Goal: Task Accomplishment & Management: Manage account settings

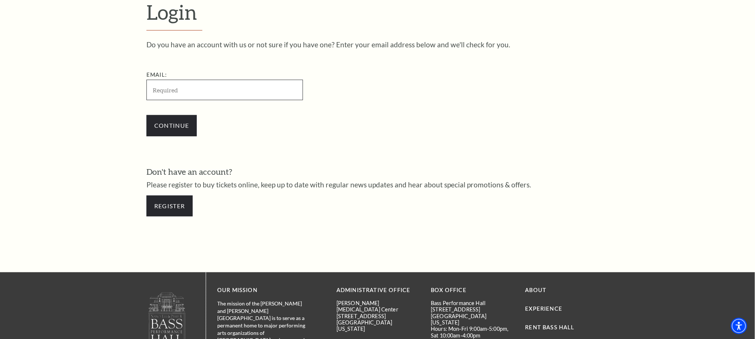
click at [193, 92] on input "Email:" at bounding box center [225, 90] width 157 height 21
click at [183, 88] on input "Email:" at bounding box center [225, 90] width 157 height 21
paste input "4682544/jerblatche1348@gmail.com"
drag, startPoint x: 179, startPoint y: 88, endPoint x: 168, endPoint y: 76, distance: 15.8
click at [30, 77] on form "Login Do you have an account with us or not sure if you have one? Enter your em…" at bounding box center [377, 112] width 755 height 321
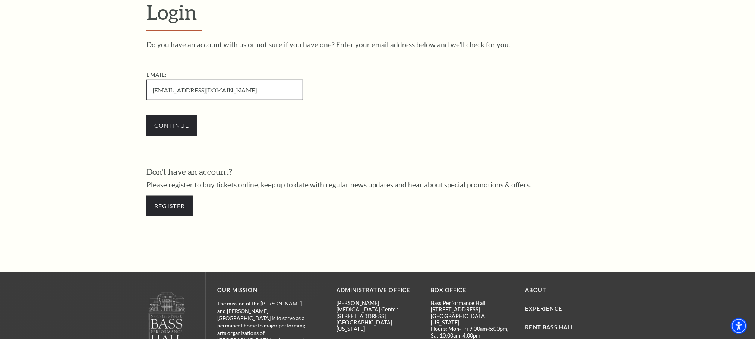
type input "[EMAIL_ADDRESS][DOMAIN_NAME]"
click at [174, 114] on div "Continue" at bounding box center [262, 126] width 231 height 36
click at [174, 133] on input "Continue" at bounding box center [172, 125] width 50 height 21
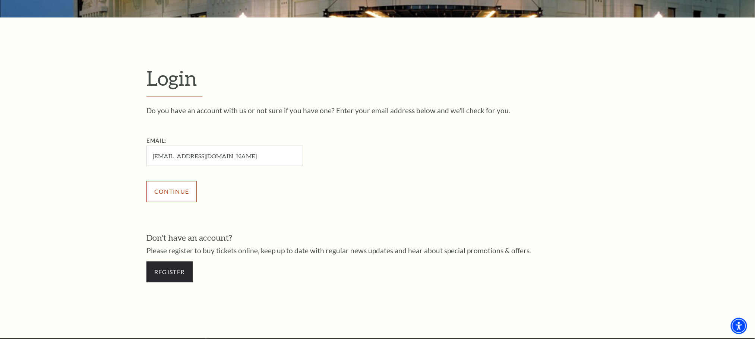
scroll to position [166, 0]
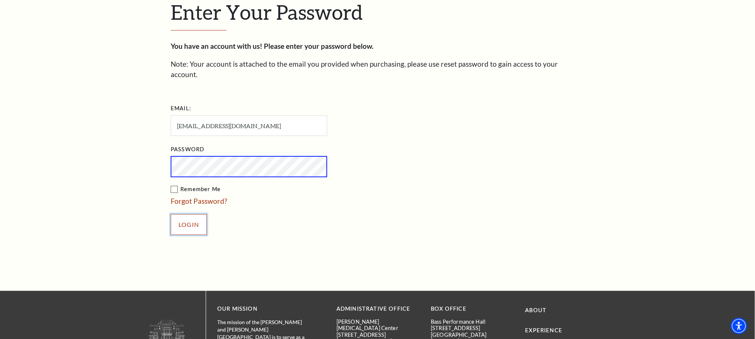
drag, startPoint x: 192, startPoint y: 205, endPoint x: 293, endPoint y: 186, distance: 103.6
click at [192, 214] on input "Login" at bounding box center [189, 224] width 36 height 21
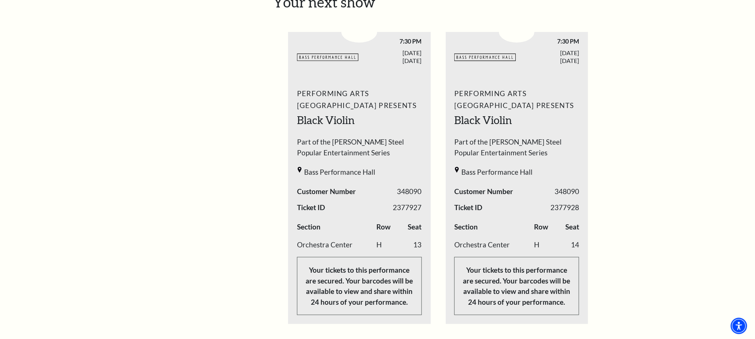
scroll to position [318, 0]
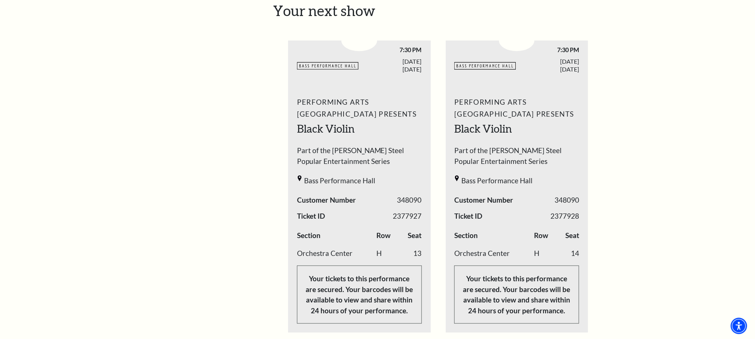
click at [660, 138] on div "My Account Home My Profile Upcoming Performances Past Performances Loading... M…" at bounding box center [377, 227] width 755 height 1048
click at [669, 147] on div "My Account Home My Profile Upcoming Performances Past Performances Loading... M…" at bounding box center [377, 227] width 755 height 1048
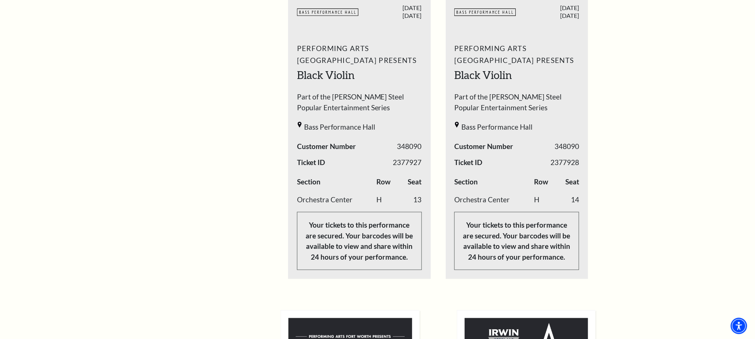
scroll to position [411, 0]
